Goal: Task Accomplishment & Management: Manage account settings

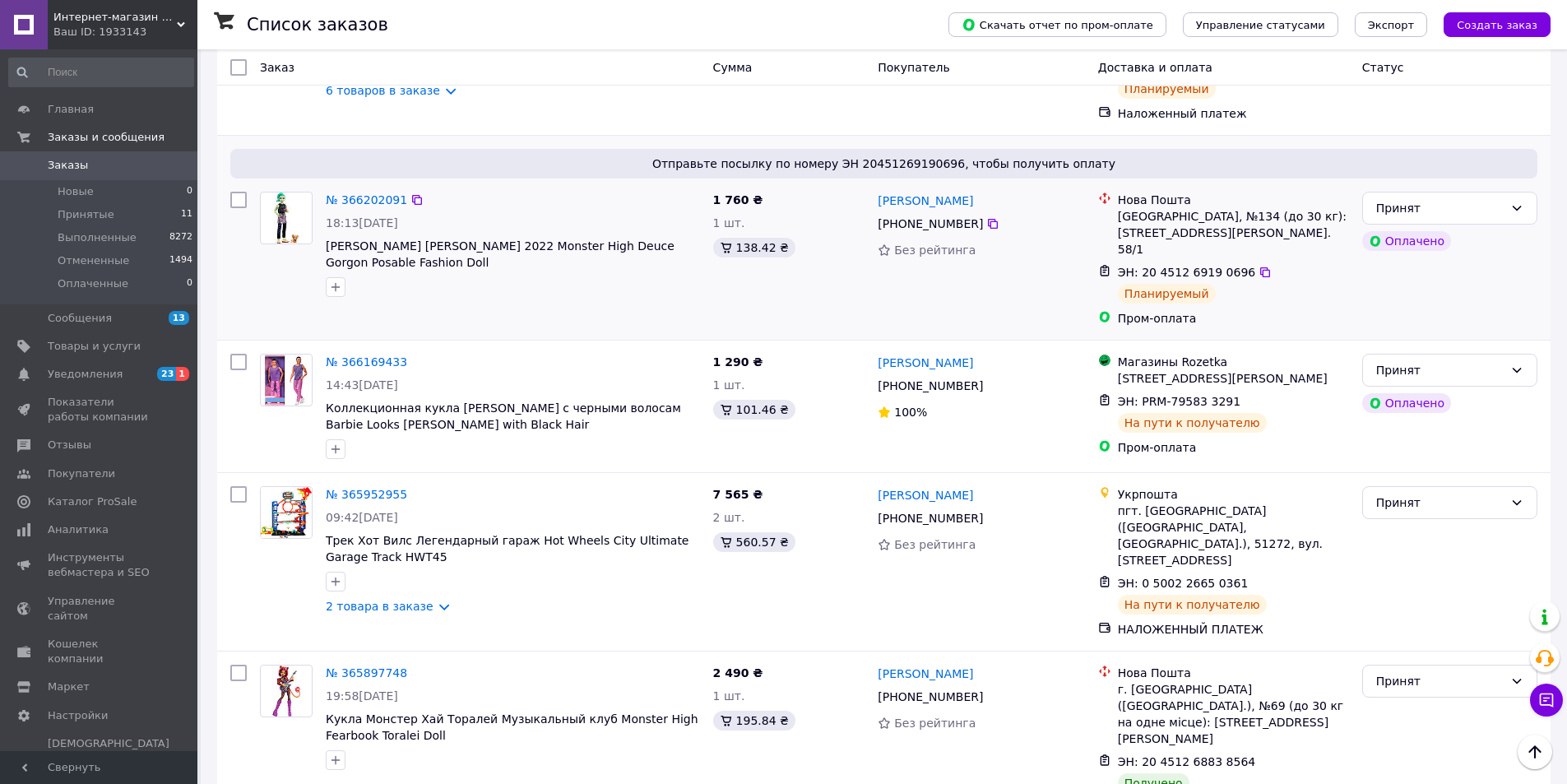
scroll to position [329, 0]
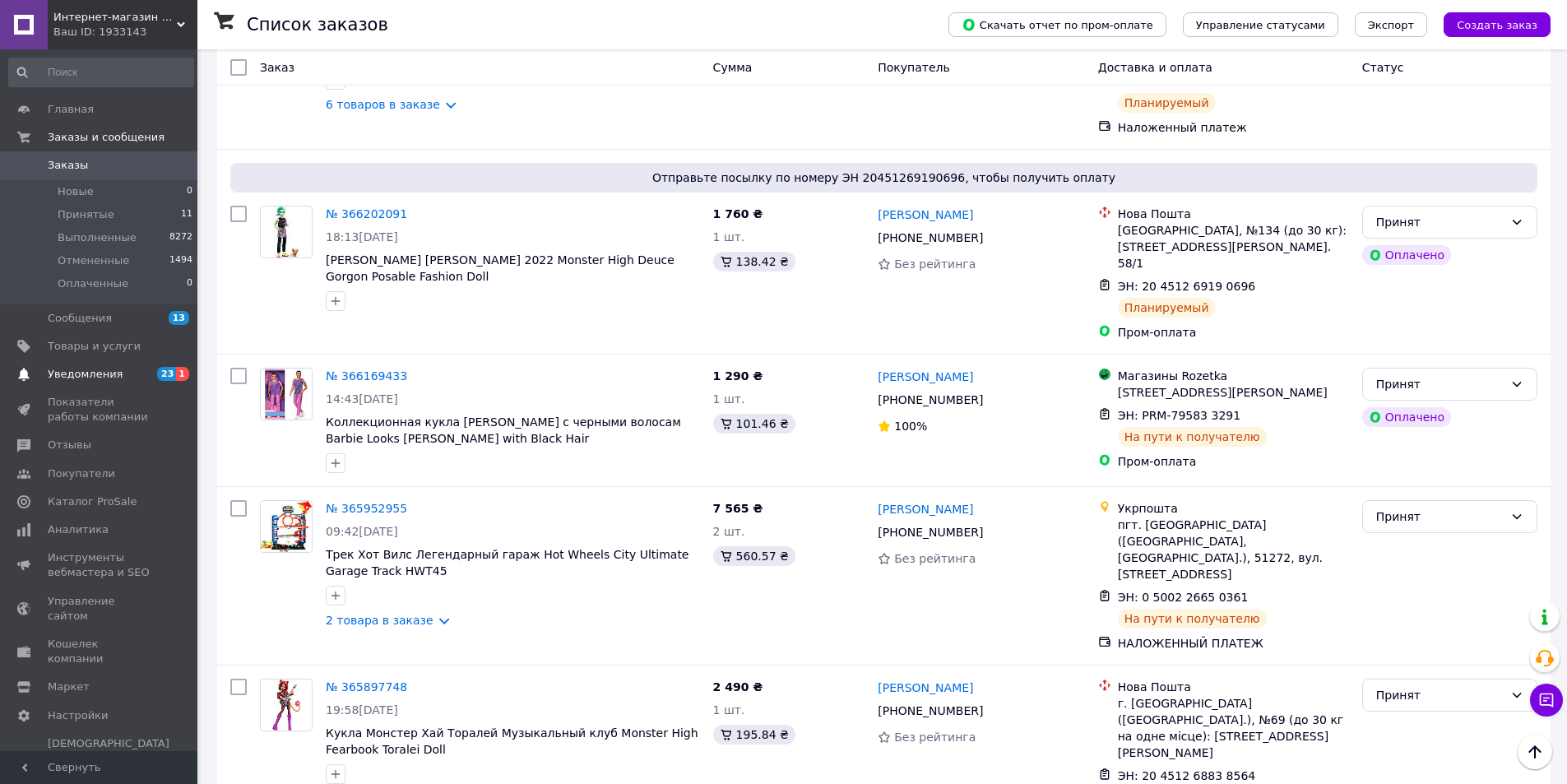
click at [126, 382] on span "Уведомления" at bounding box center [99, 373] width 104 height 14
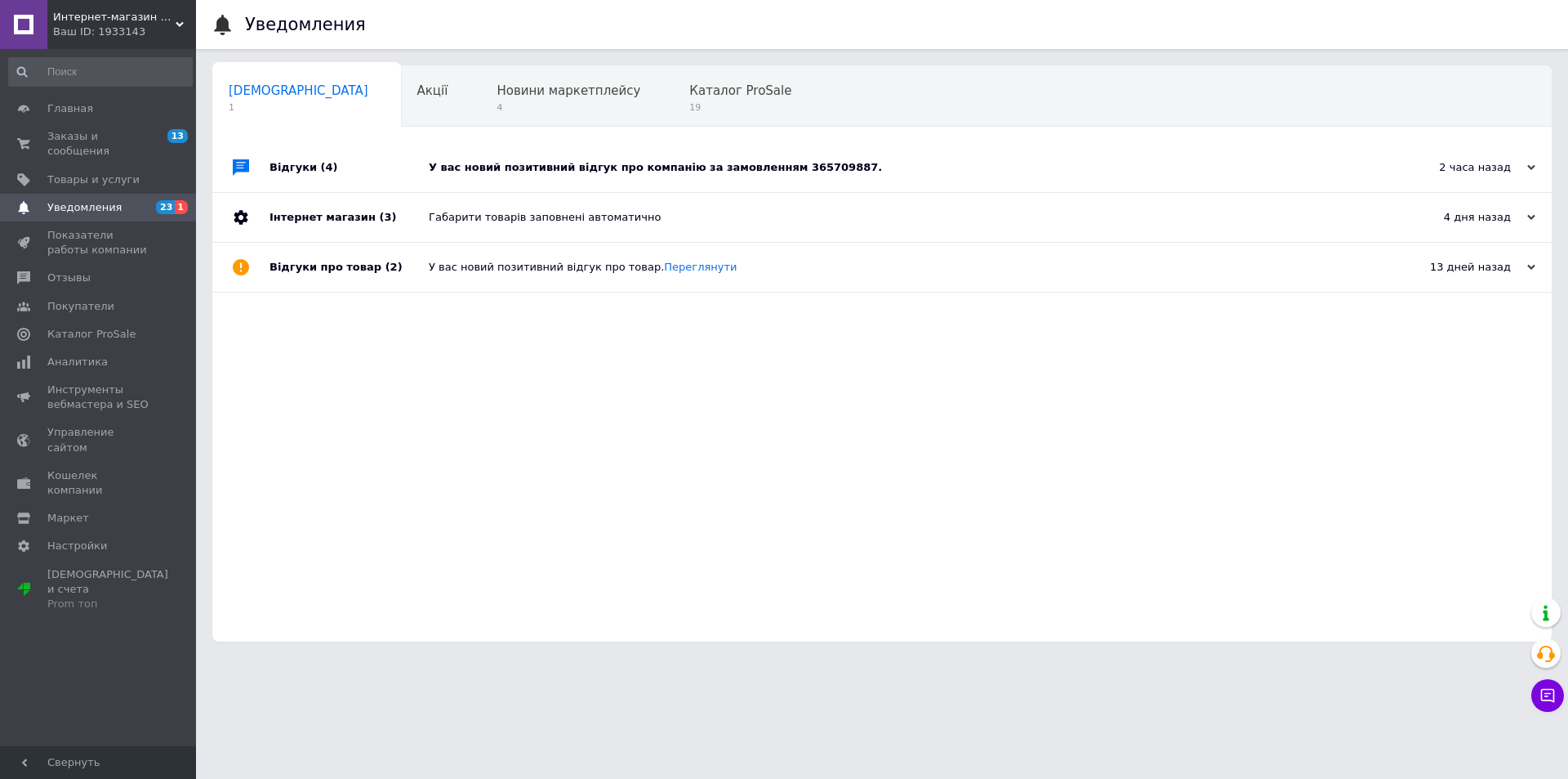
click at [1536, 170] on div "2 часа назад [DATE]" at bounding box center [1463, 167] width 180 height 49
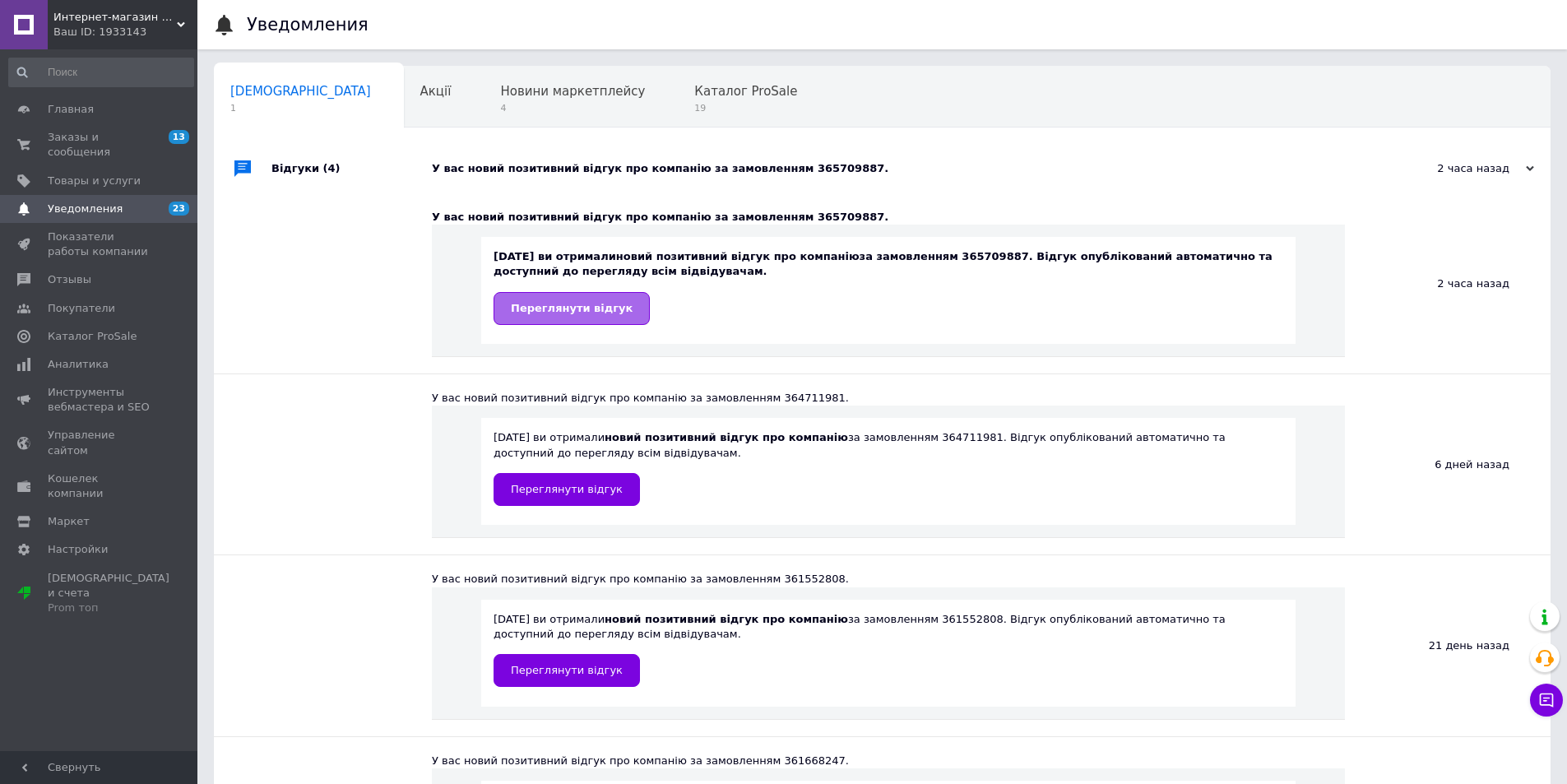
click at [560, 311] on span "Переглянути відгук" at bounding box center [572, 308] width 122 height 13
click at [92, 131] on span "Заказы и сообщения" at bounding box center [99, 145] width 104 height 30
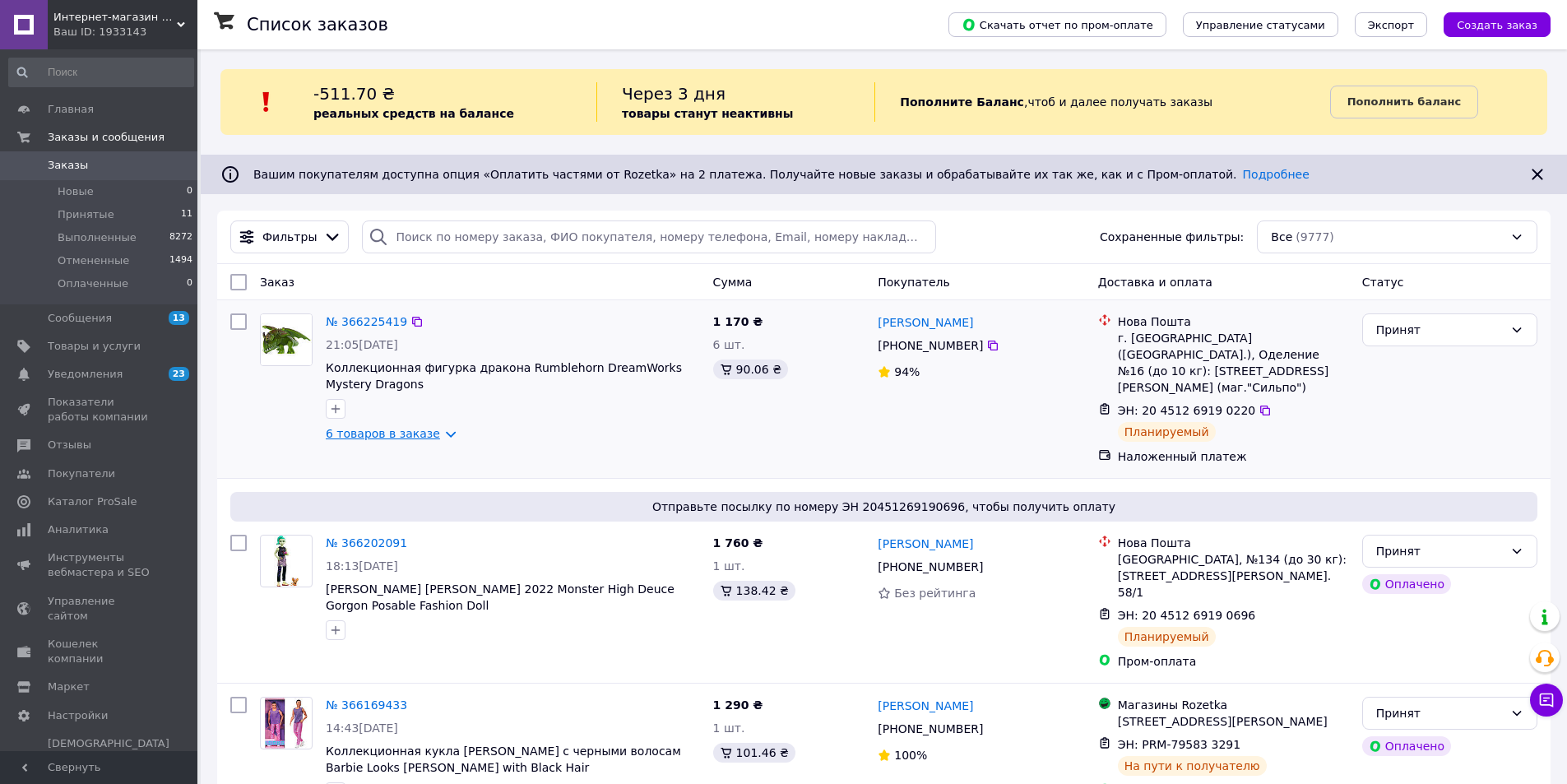
click at [440, 428] on link "6 товаров в заказе" at bounding box center [383, 434] width 115 height 14
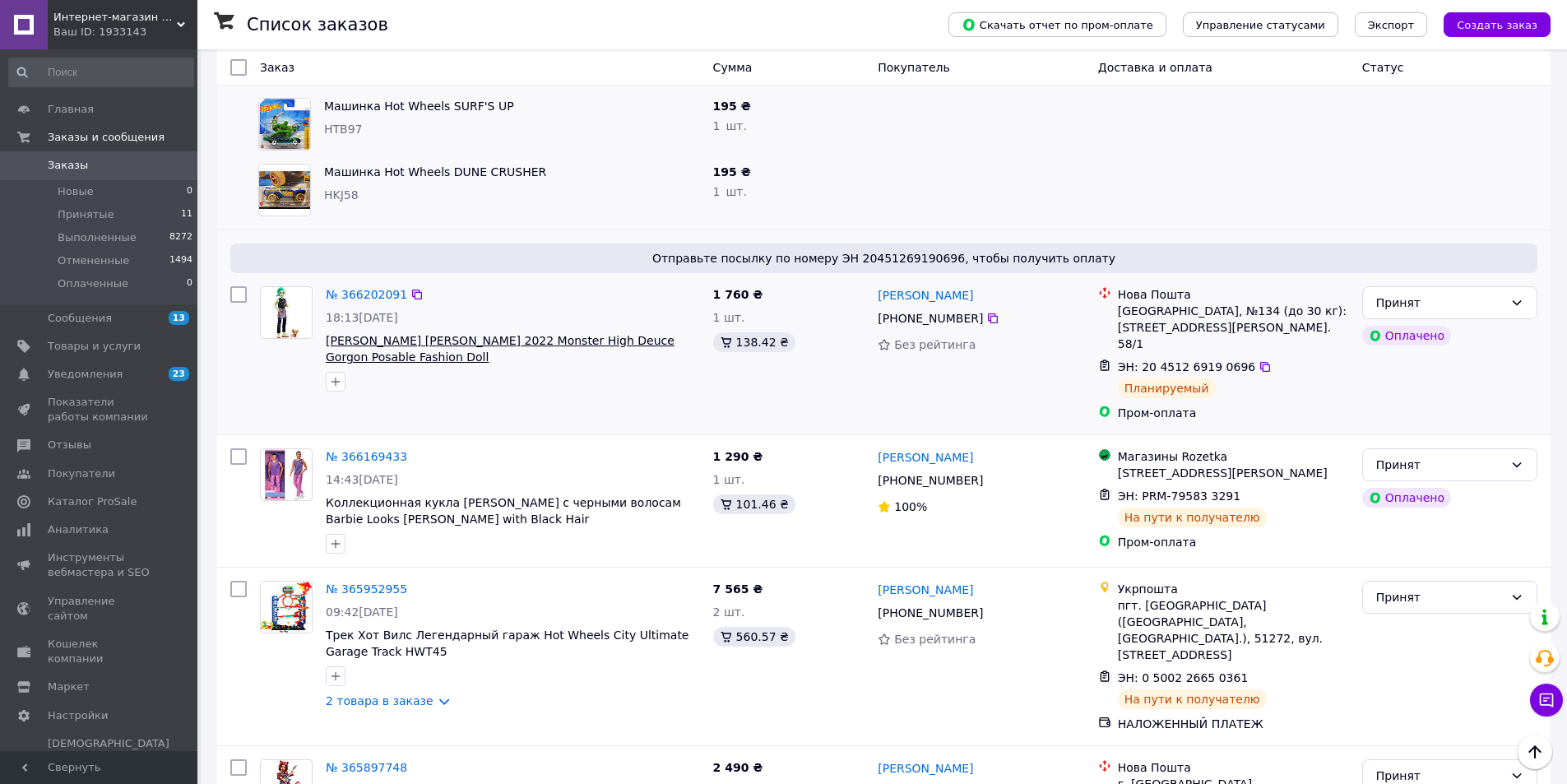
scroll to position [658, 0]
